Goal: Task Accomplishment & Management: Use online tool/utility

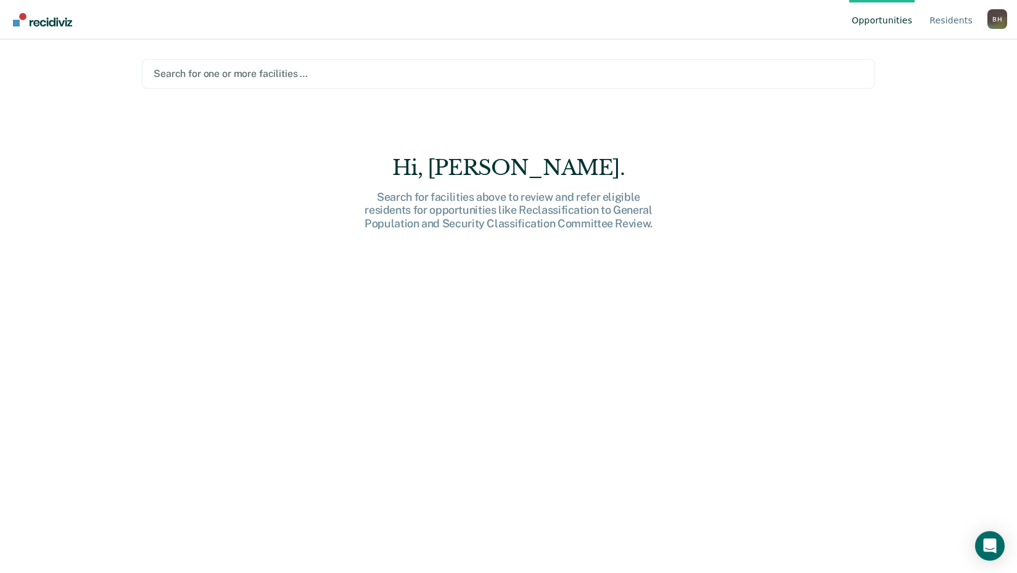
click at [298, 72] on div at bounding box center [509, 74] width 710 height 14
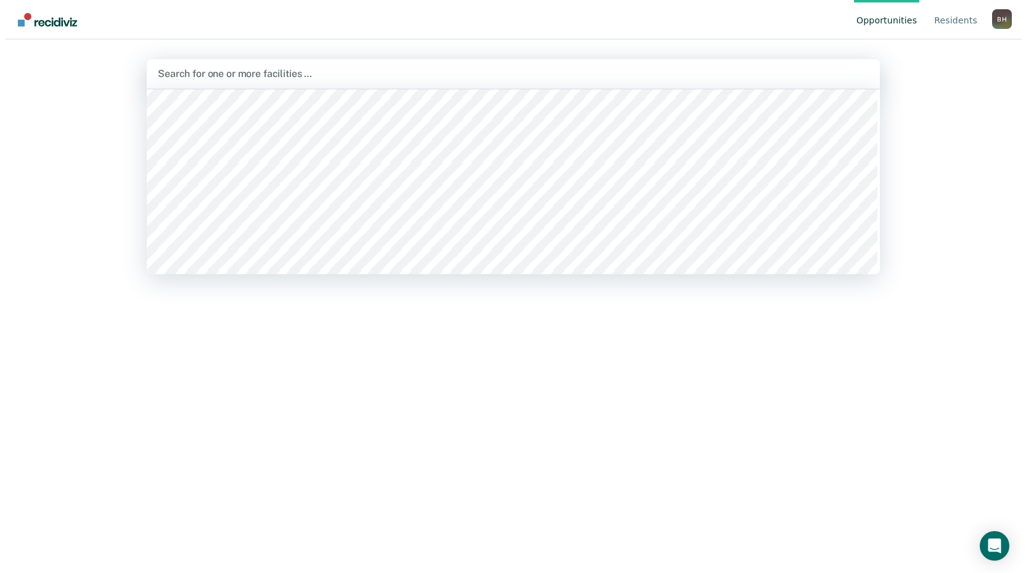
scroll to position [123, 0]
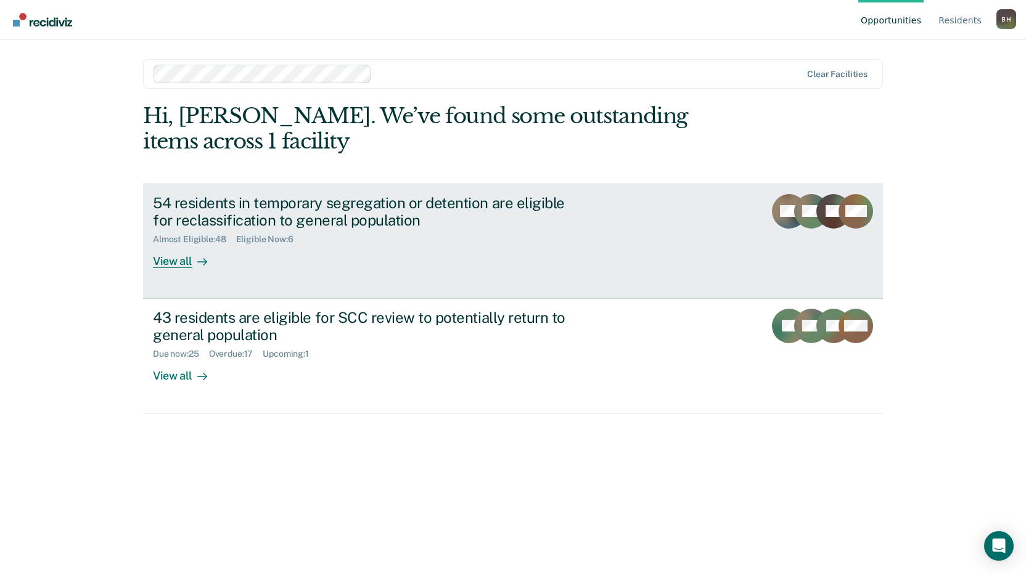
click at [620, 242] on link "54 residents in temporary segregation or detention are eligible for reclassific…" at bounding box center [513, 241] width 740 height 115
